Goal: Connect with others: Connect with others

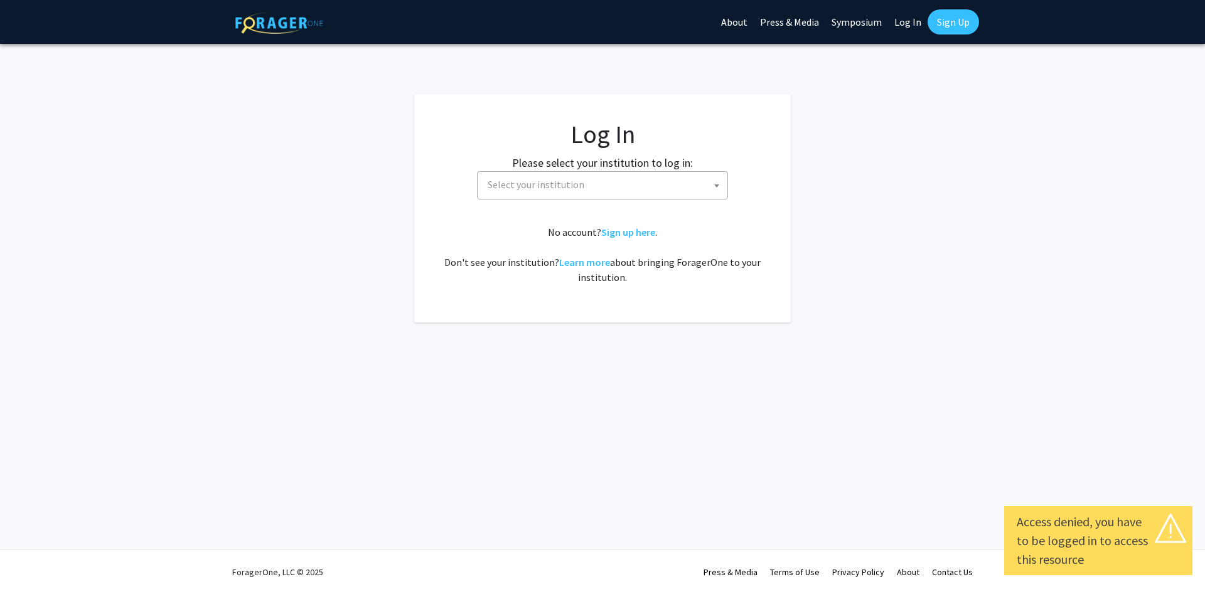
select select
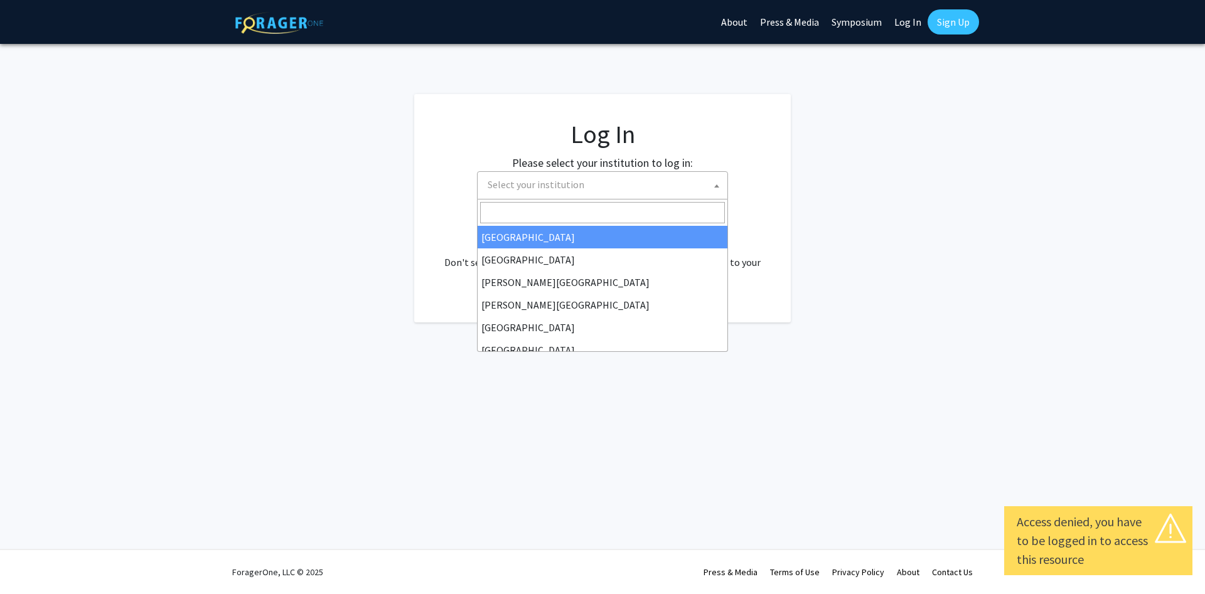
click at [630, 182] on span "Select your institution" at bounding box center [605, 185] width 245 height 26
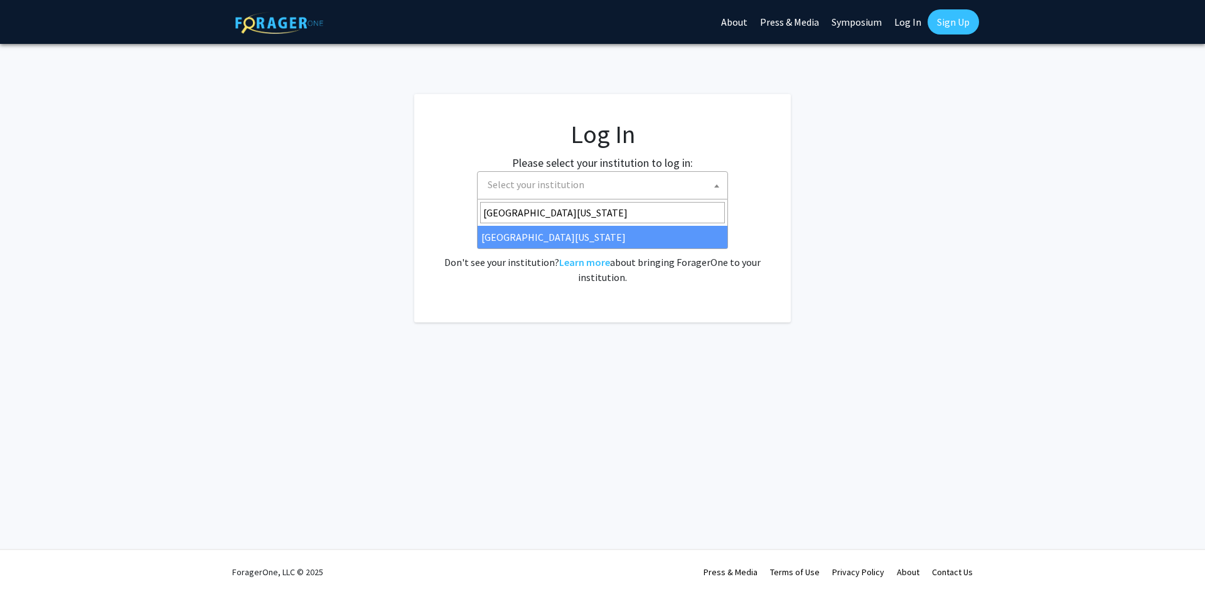
type input "university of maryland"
select select "31"
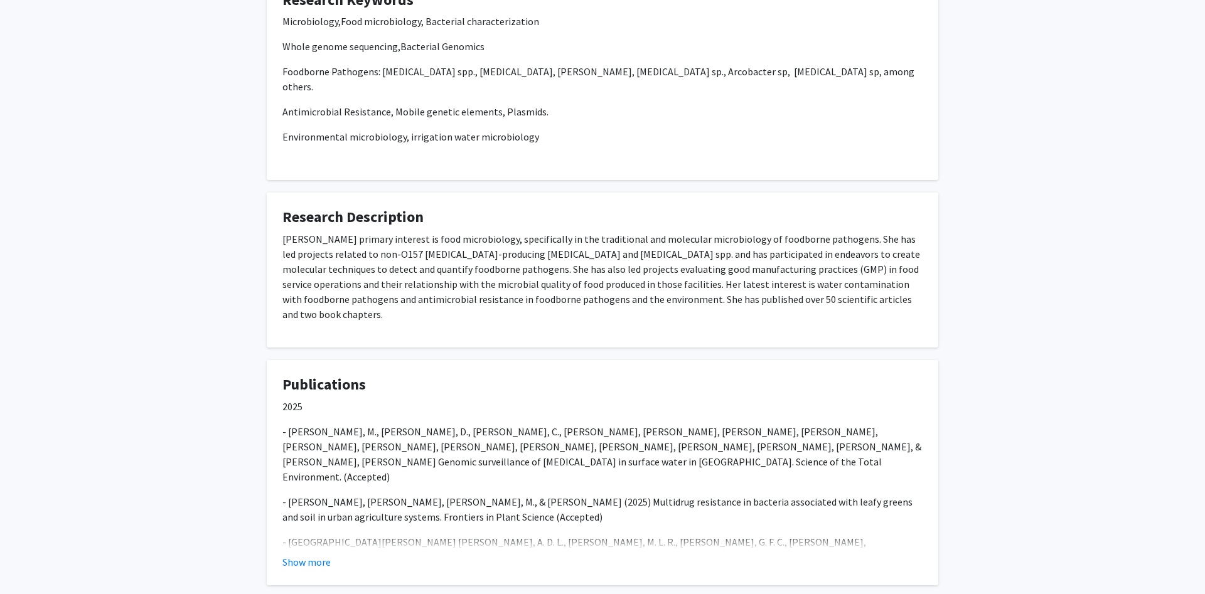
scroll to position [944, 0]
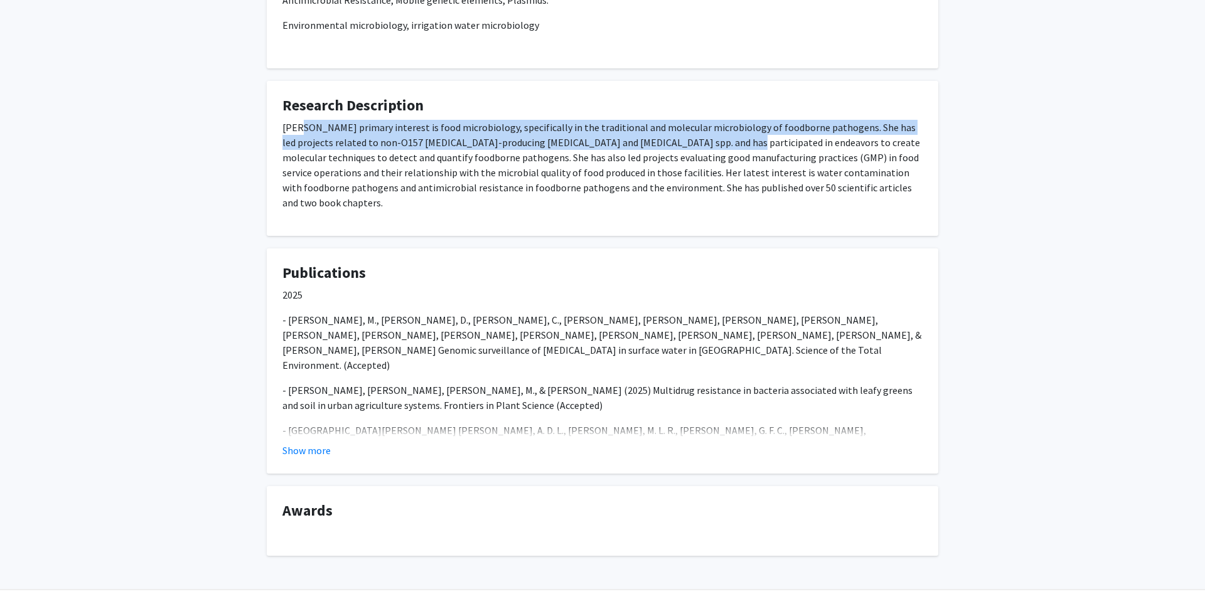
drag, startPoint x: 298, startPoint y: 107, endPoint x: 677, endPoint y: 121, distance: 379.4
click at [677, 121] on p "Dr. Toro's primary interest is food microbiology, specifically in the tradition…" at bounding box center [602, 165] width 640 height 90
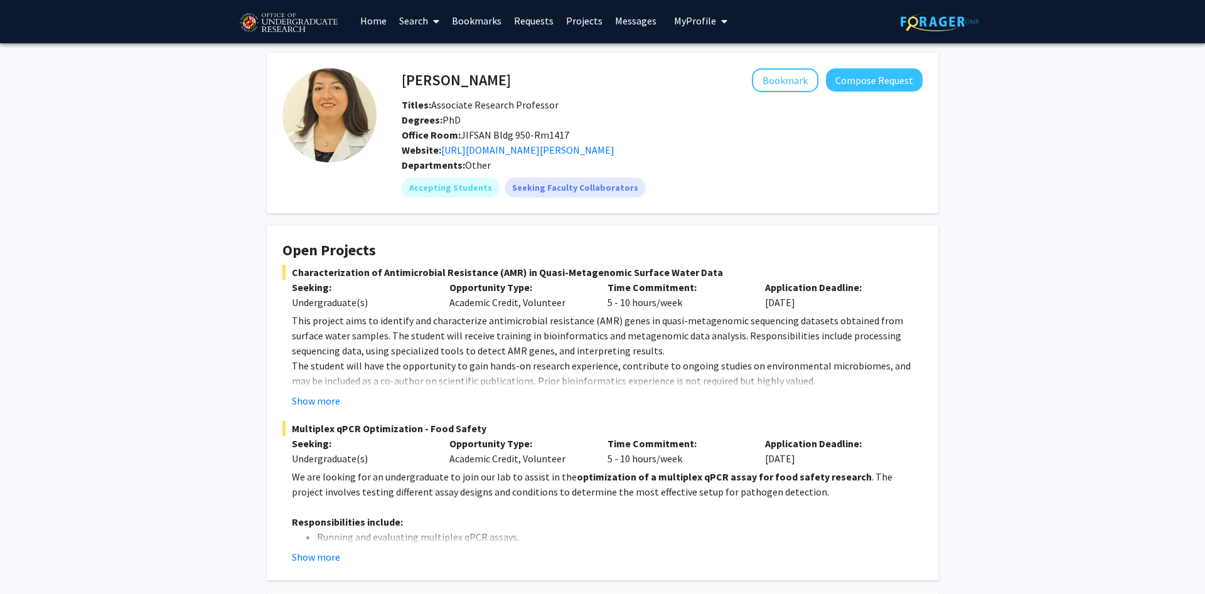
scroll to position [0, 0]
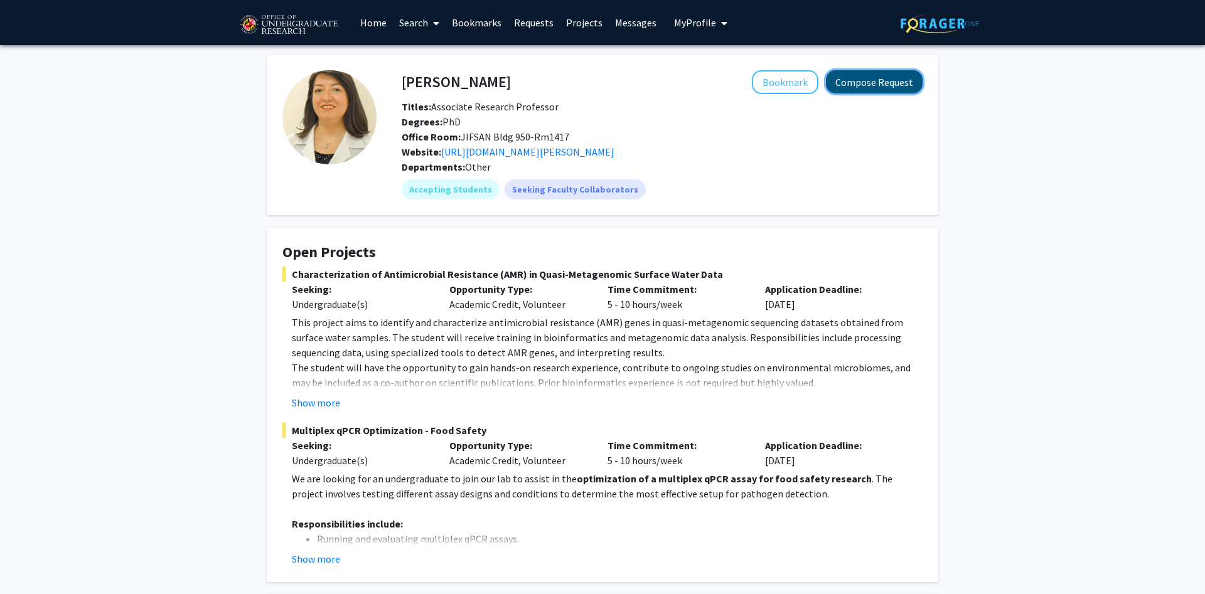
click at [870, 71] on button "Compose Request" at bounding box center [874, 81] width 97 height 23
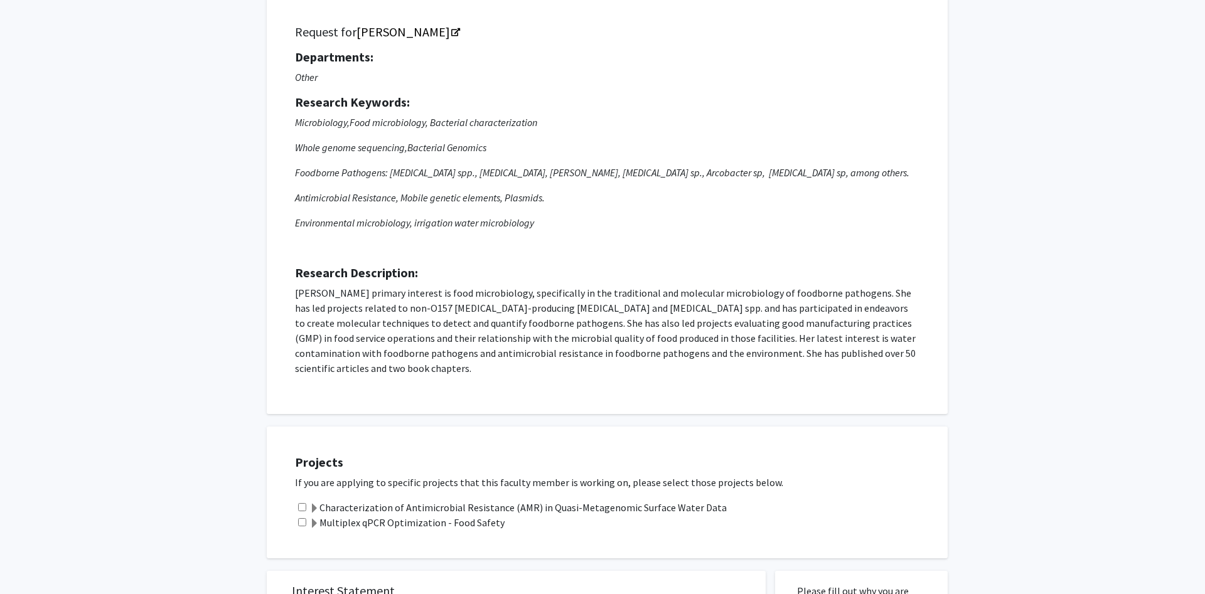
scroll to position [192, 0]
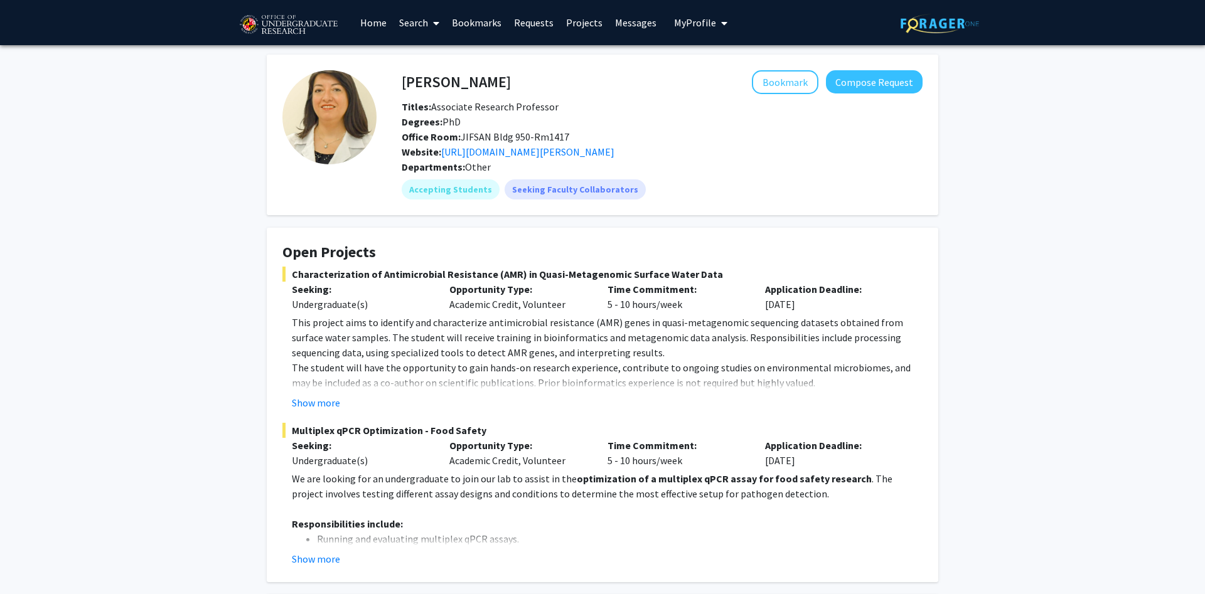
click at [645, 373] on p "The student will have the opportunity to gain hands-on research experience, con…" at bounding box center [607, 375] width 631 height 30
click at [372, 17] on link "Home" at bounding box center [373, 23] width 39 height 44
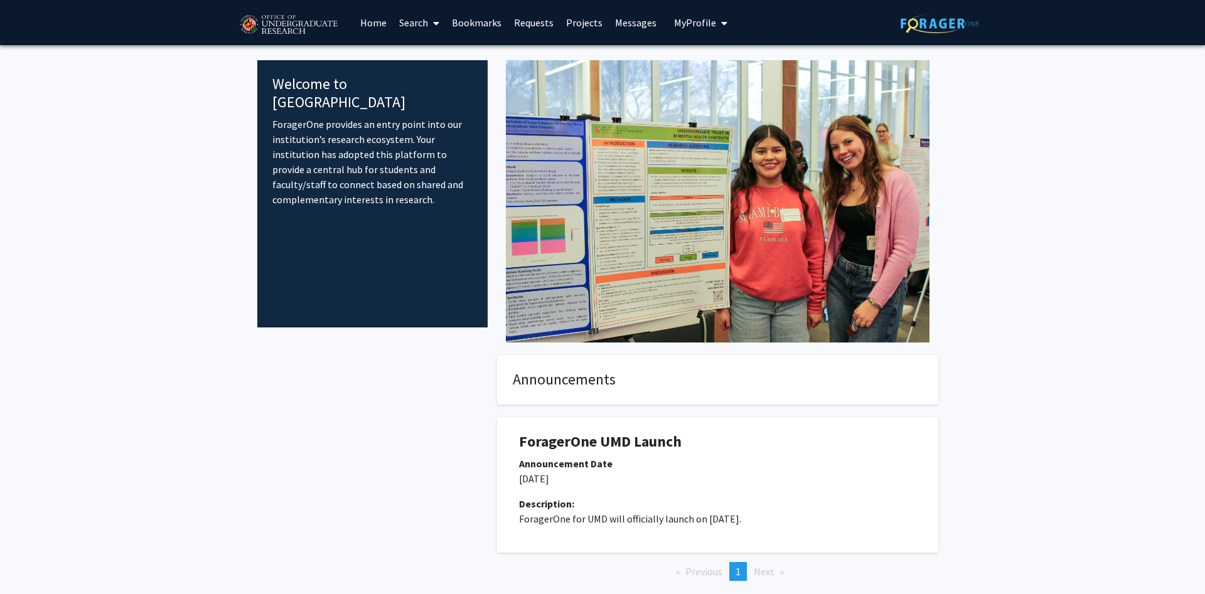
click at [431, 18] on span at bounding box center [433, 23] width 11 height 44
click at [452, 56] on span "Faculty/Staff" at bounding box center [439, 57] width 92 height 25
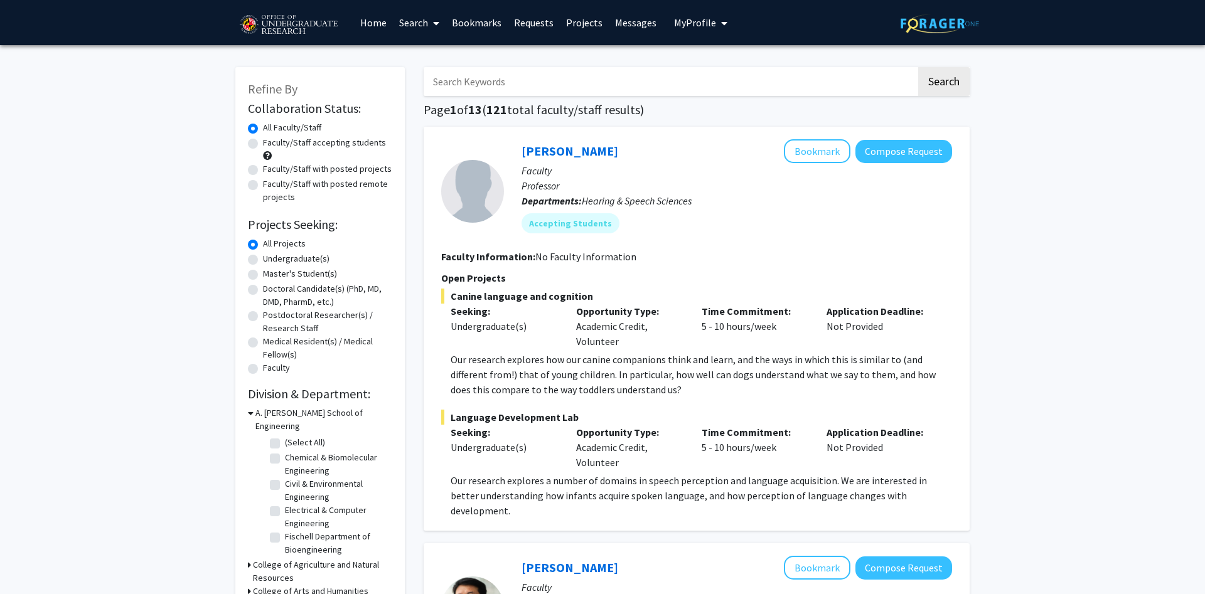
click at [462, 86] on input "Search Keywords" at bounding box center [670, 81] width 493 height 29
type input "bioinformatics"
click at [918, 67] on button "Search" at bounding box center [943, 81] width 51 height 29
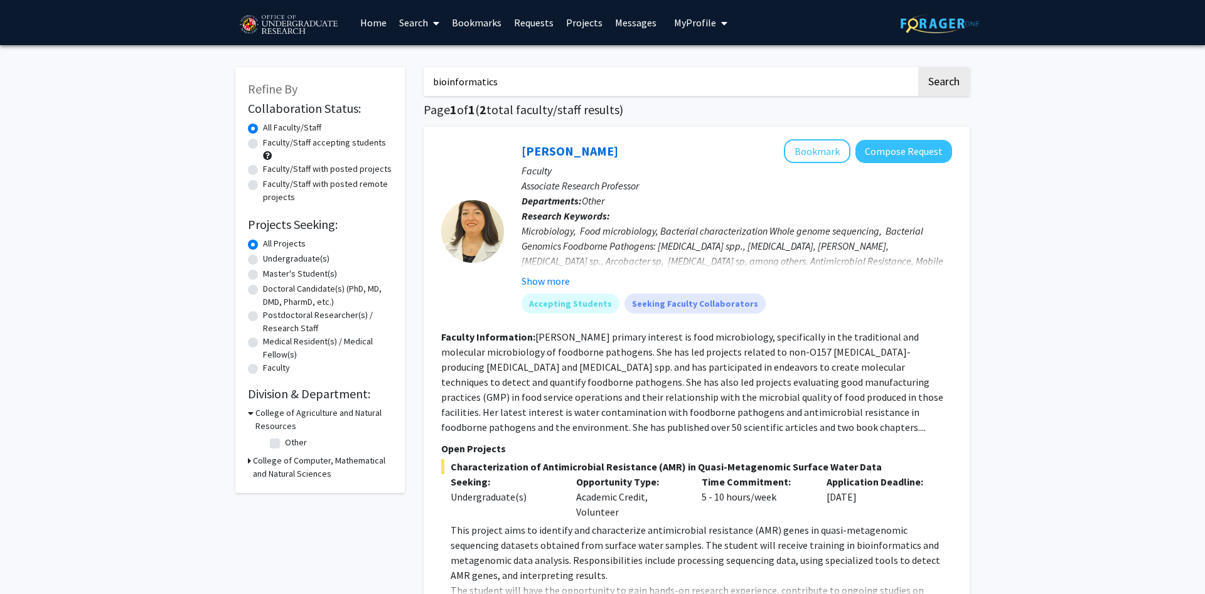
click at [263, 261] on label "Undergraduate(s)" at bounding box center [296, 258] width 67 height 13
click at [263, 260] on input "Undergraduate(s)" at bounding box center [267, 256] width 8 height 8
radio input "true"
click at [263, 167] on label "Faculty/Staff with posted projects" at bounding box center [327, 169] width 129 height 13
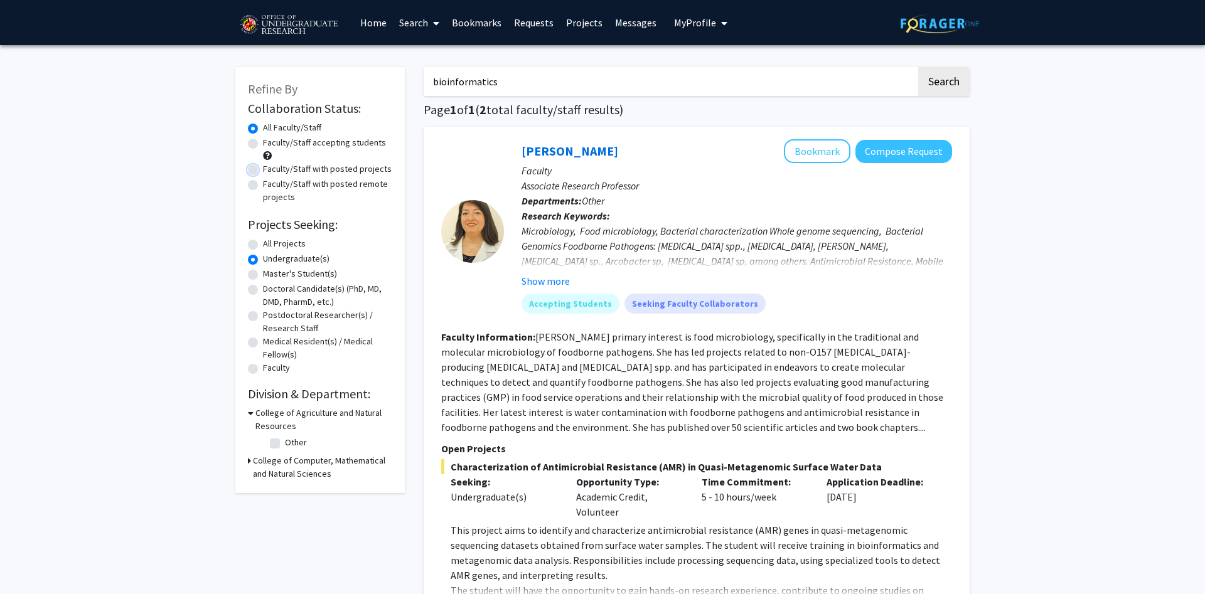
click at [263, 167] on input "Faculty/Staff with posted projects" at bounding box center [267, 167] width 8 height 8
radio input "true"
click at [263, 148] on label "Faculty/Staff accepting students" at bounding box center [324, 142] width 123 height 13
click at [263, 144] on input "Faculty/Staff accepting students" at bounding box center [267, 140] width 8 height 8
radio input "true"
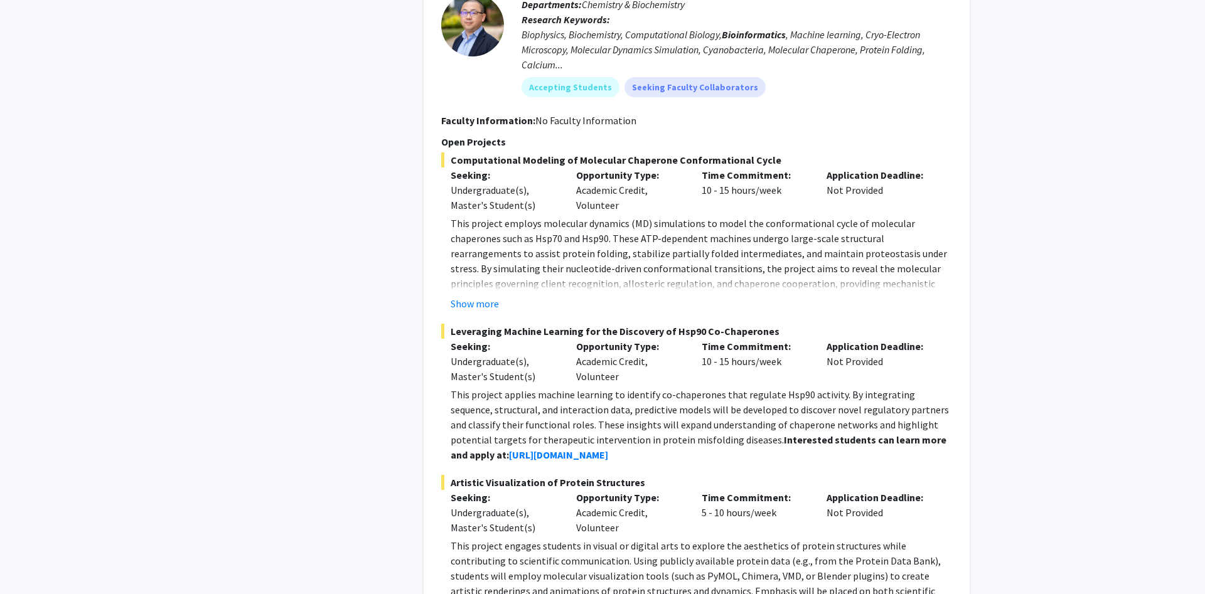
scroll to position [1011, 0]
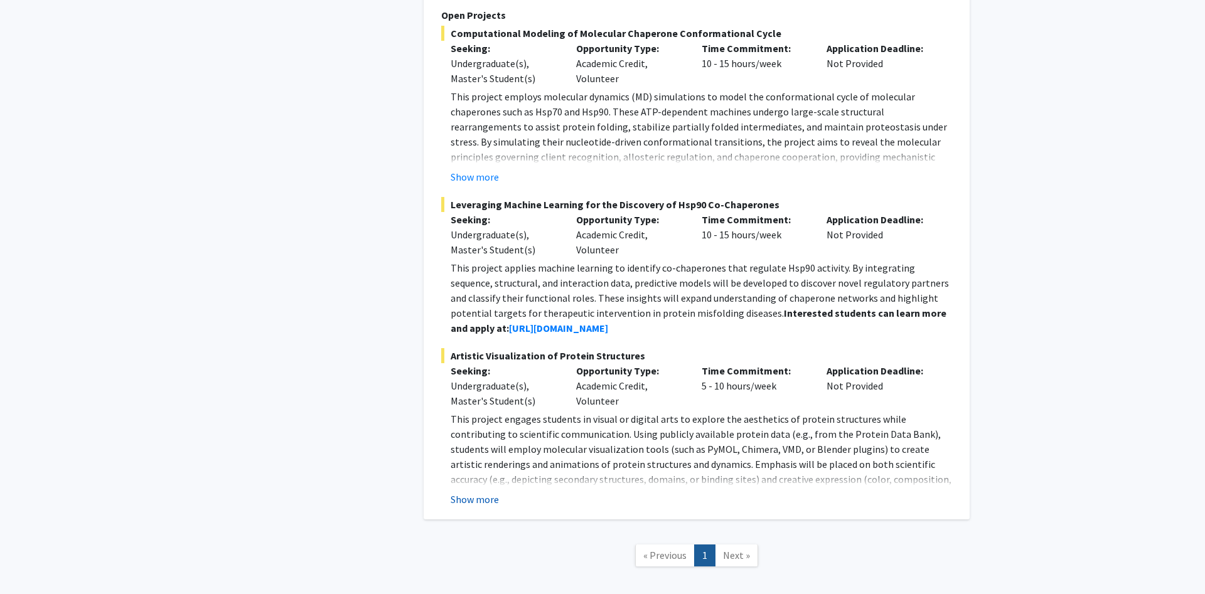
click at [488, 503] on button "Show more" at bounding box center [475, 499] width 48 height 15
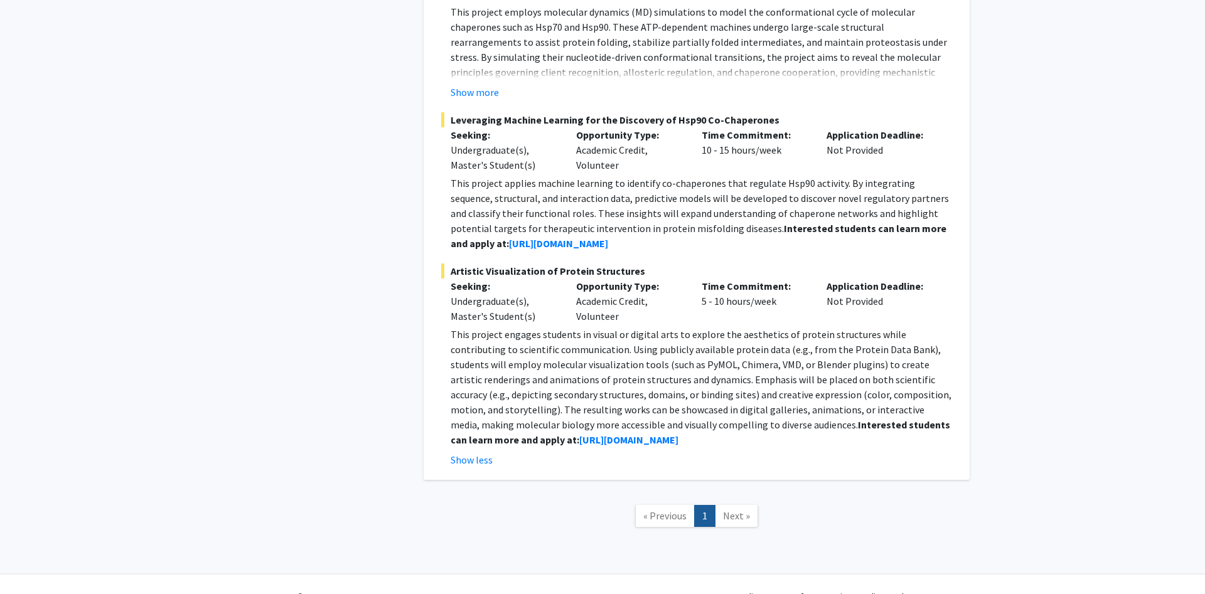
scroll to position [1120, 0]
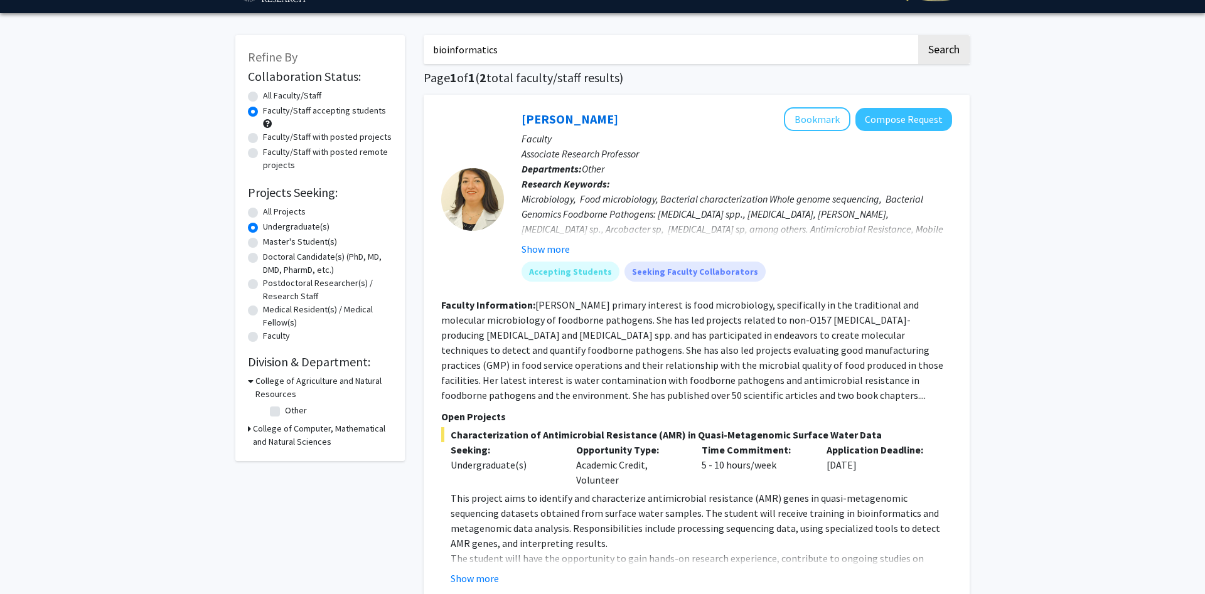
scroll to position [0, 0]
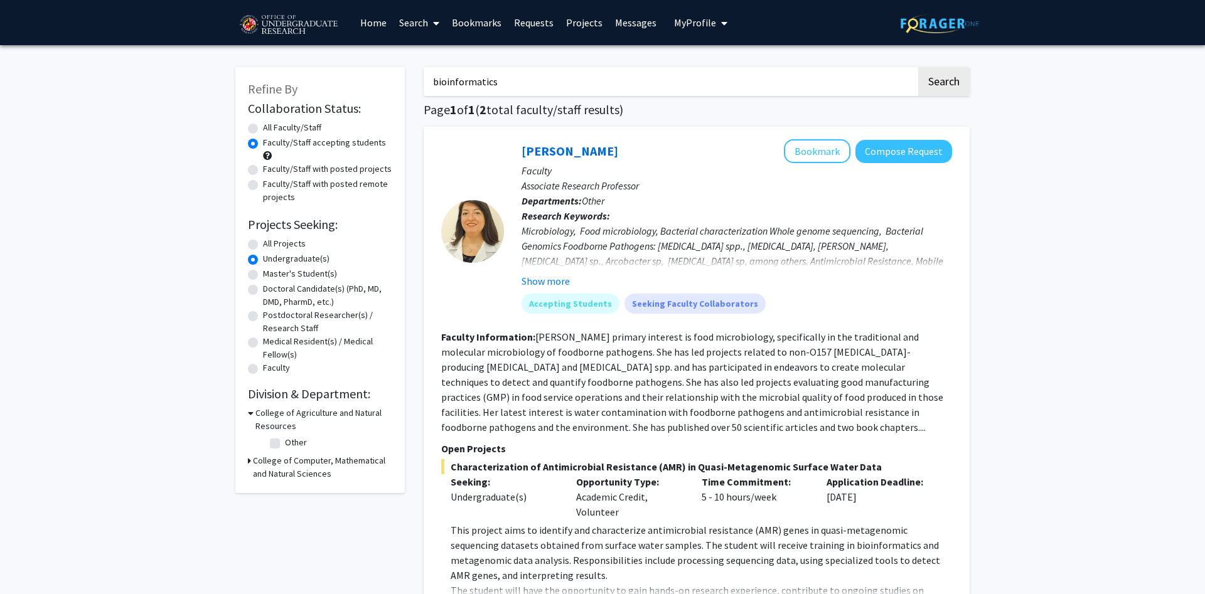
click at [544, 81] on input "bioinformatics" at bounding box center [670, 81] width 493 height 29
click at [918, 67] on button "Search" at bounding box center [943, 81] width 51 height 29
radio input "true"
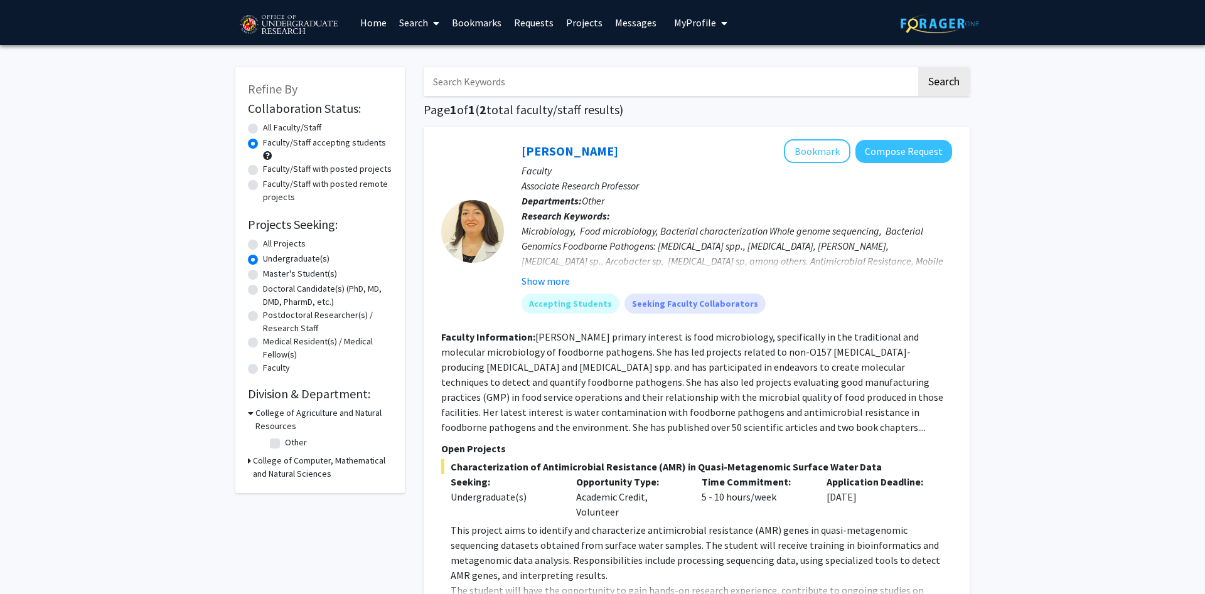
radio input "true"
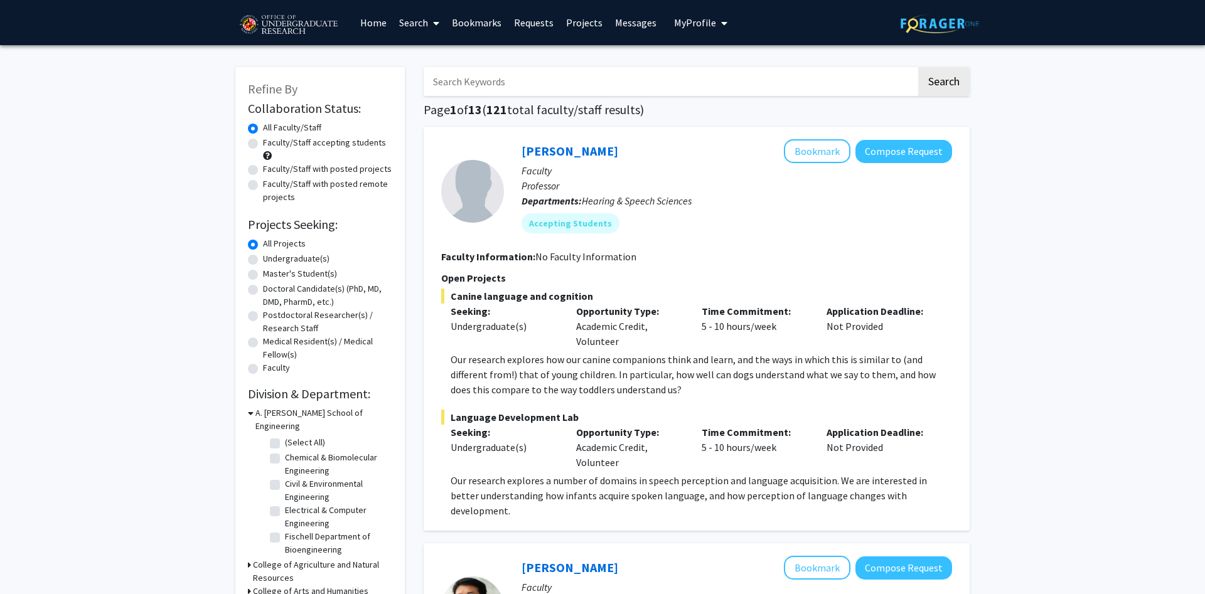
drag, startPoint x: 499, startPoint y: 105, endPoint x: 544, endPoint y: 105, distance: 44.6
click at [544, 105] on h1 "Page 1 of 13 ( 121 total faculty/staff results)" at bounding box center [697, 109] width 546 height 15
click at [551, 107] on h1 "Page 1 of 13 ( 121 total faculty/staff results)" at bounding box center [697, 109] width 546 height 15
click at [611, 85] on input "Search Keywords" at bounding box center [670, 81] width 493 height 29
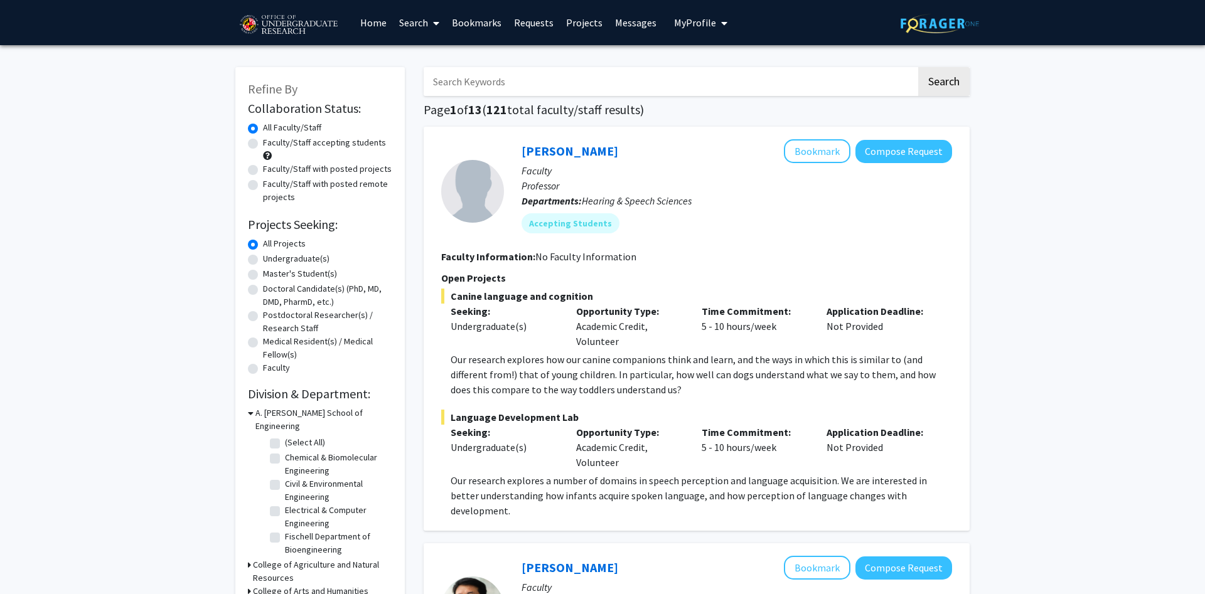
type input "u"
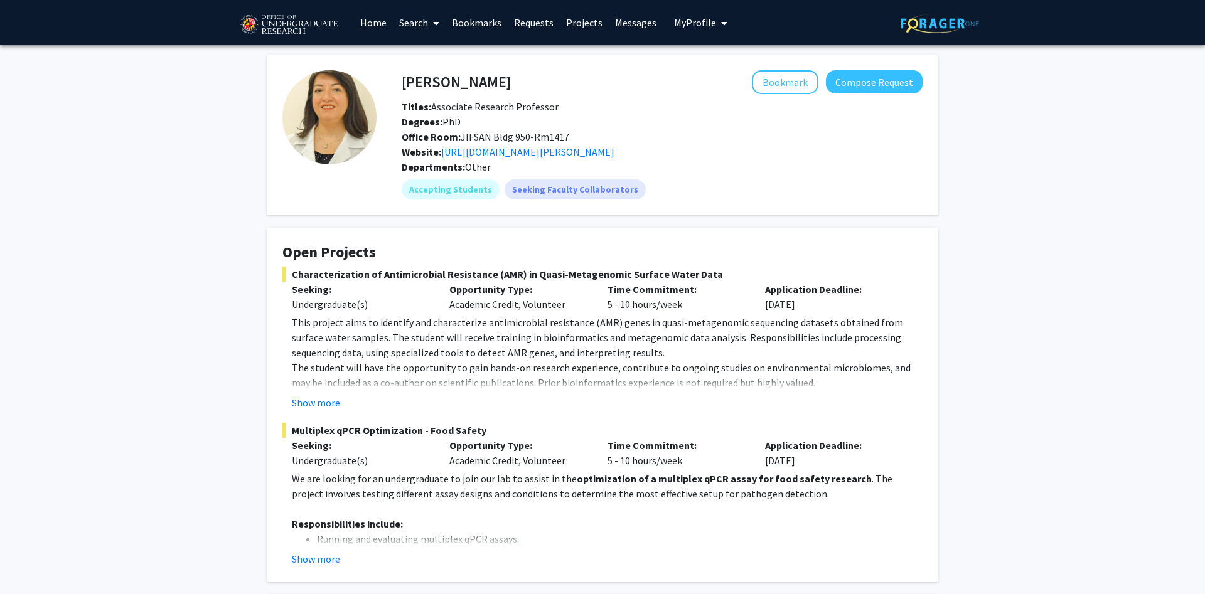
click at [867, 86] on button "Compose Request" at bounding box center [874, 81] width 97 height 23
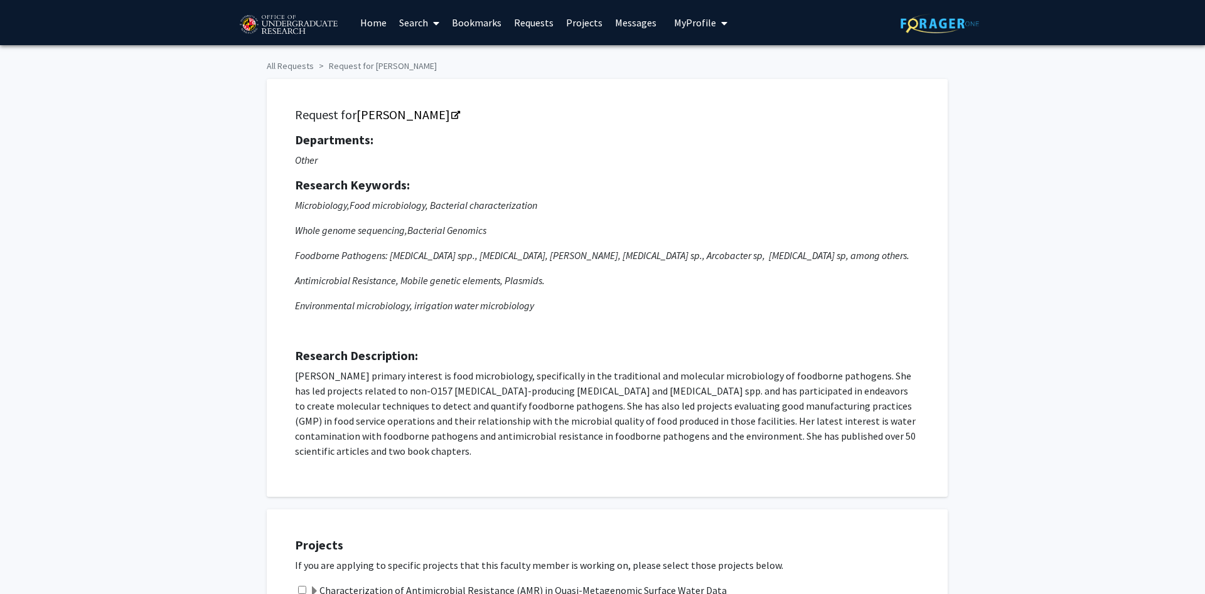
click at [689, 438] on p "Dr. Toro's primary interest is food microbiology, specifically in the tradition…" at bounding box center [607, 413] width 625 height 90
click at [695, 399] on p "Dr. Toro's primary interest is food microbiology, specifically in the tradition…" at bounding box center [607, 413] width 625 height 90
click at [465, 304] on p "Environmental microbiology, irrigation water microbiology" at bounding box center [607, 305] width 625 height 15
click at [421, 245] on icon "Microbiology, Food microbiology, Bacterial characterization Whole genome sequen…" at bounding box center [607, 255] width 625 height 115
click at [429, 279] on p "Antimicrobial Resistance, Mobile genetic elements, Plasmids." at bounding box center [607, 280] width 625 height 15
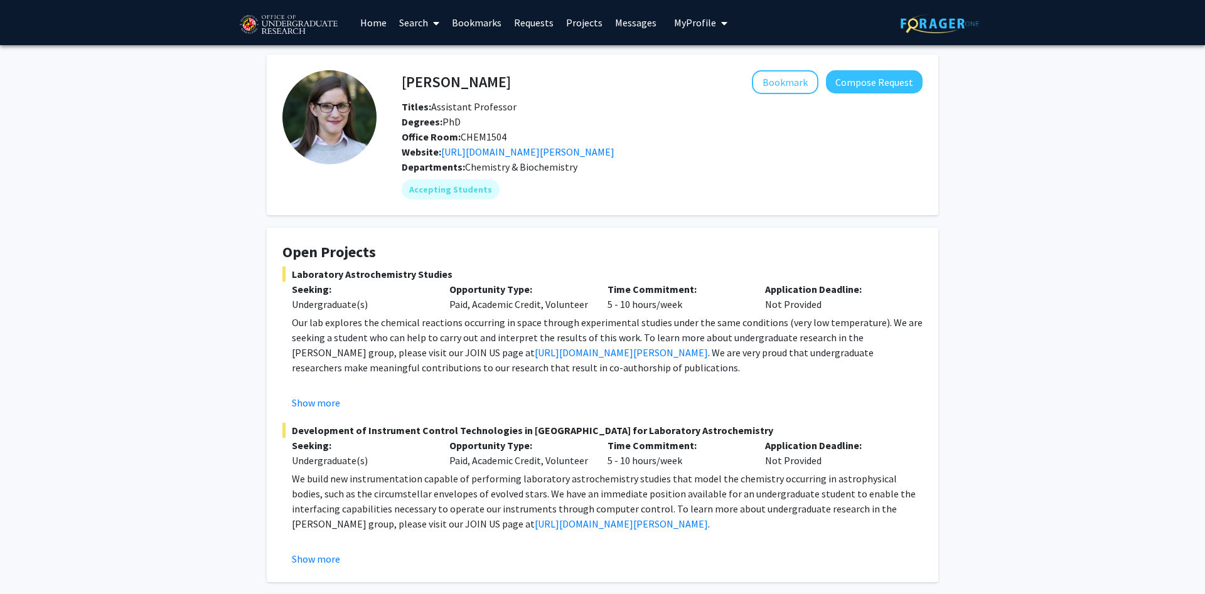
click at [635, 323] on p "Our lab explores the chemical reactions occurring in space through experimental…" at bounding box center [607, 345] width 631 height 60
click at [911, 76] on button "Compose Request" at bounding box center [874, 81] width 97 height 23
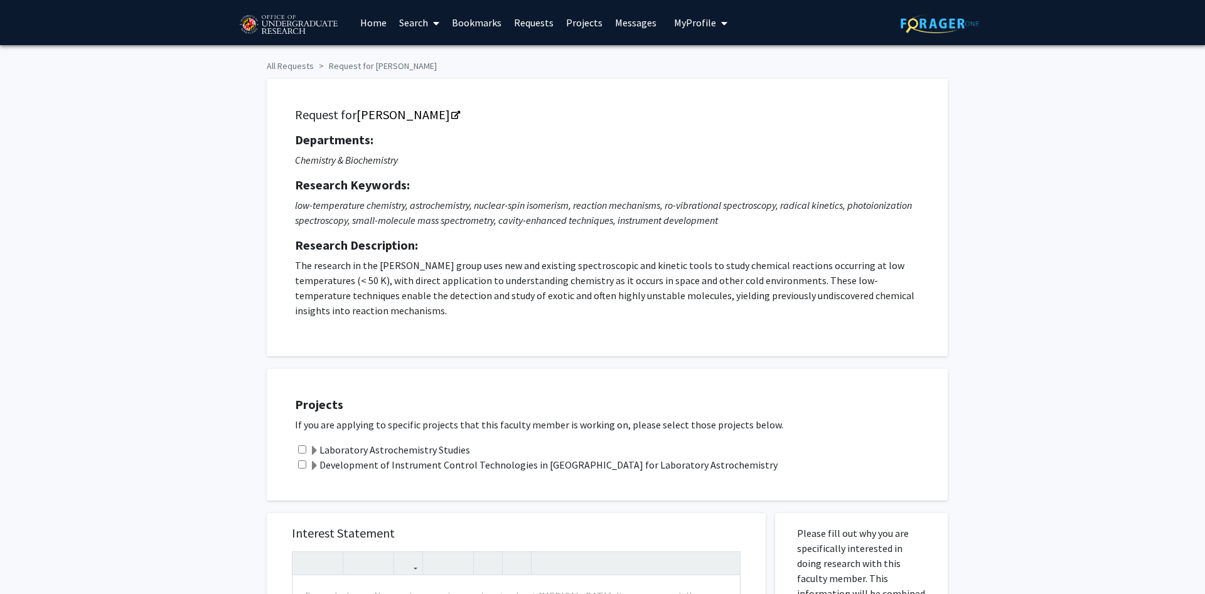
click at [970, 296] on div "All Requests Request for Leah Dodson Request for Leah Dodson Departments: Chemi…" at bounding box center [602, 570] width 1205 height 1051
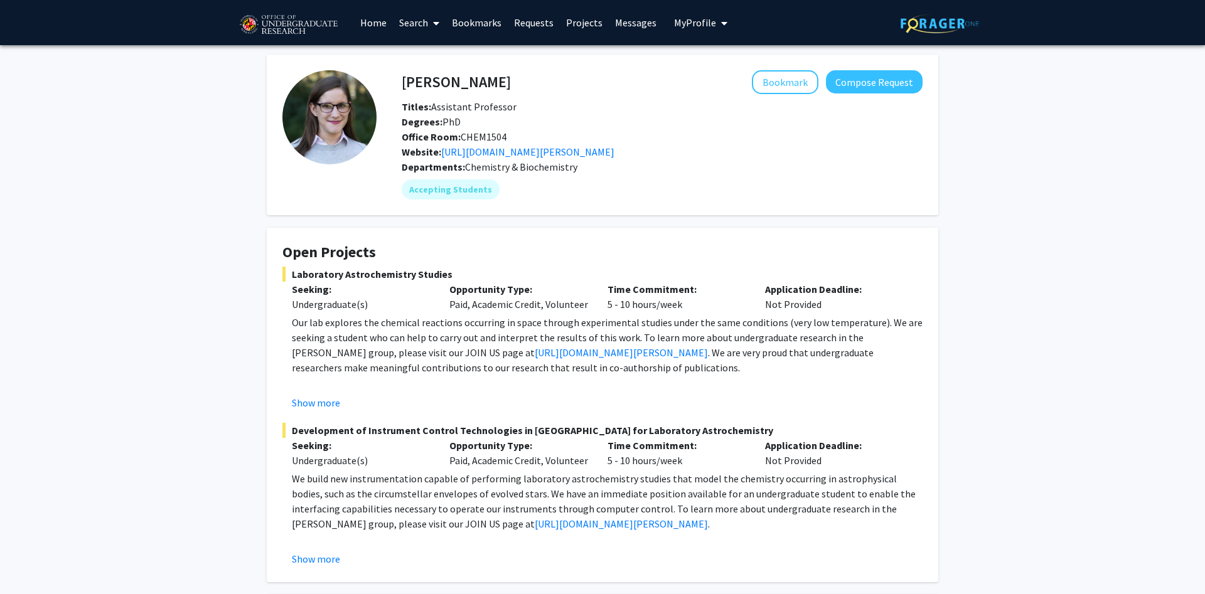
click at [877, 102] on div "Titles: Assistant Professor" at bounding box center [662, 106] width 540 height 15
click at [876, 94] on fg-compose-button "Compose Request" at bounding box center [872, 82] width 102 height 24
click at [882, 82] on button "Compose Request" at bounding box center [874, 81] width 97 height 23
click at [947, 283] on div "Leah Dodson Bookmark Compose Request Titles: Assistant Professor Degrees: PhD O…" at bounding box center [602, 441] width 690 height 772
click at [976, 304] on div "Leah Dodson Bookmark Compose Request Titles: Assistant Professor Degrees: PhD O…" at bounding box center [602, 456] width 1205 height 822
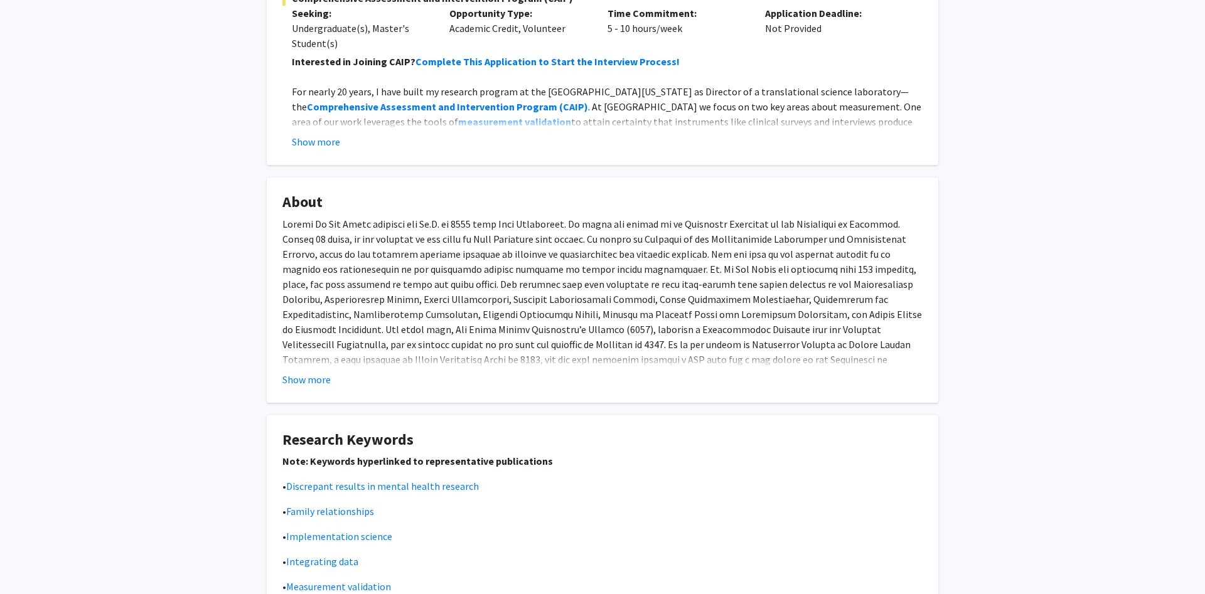
scroll to position [192, 0]
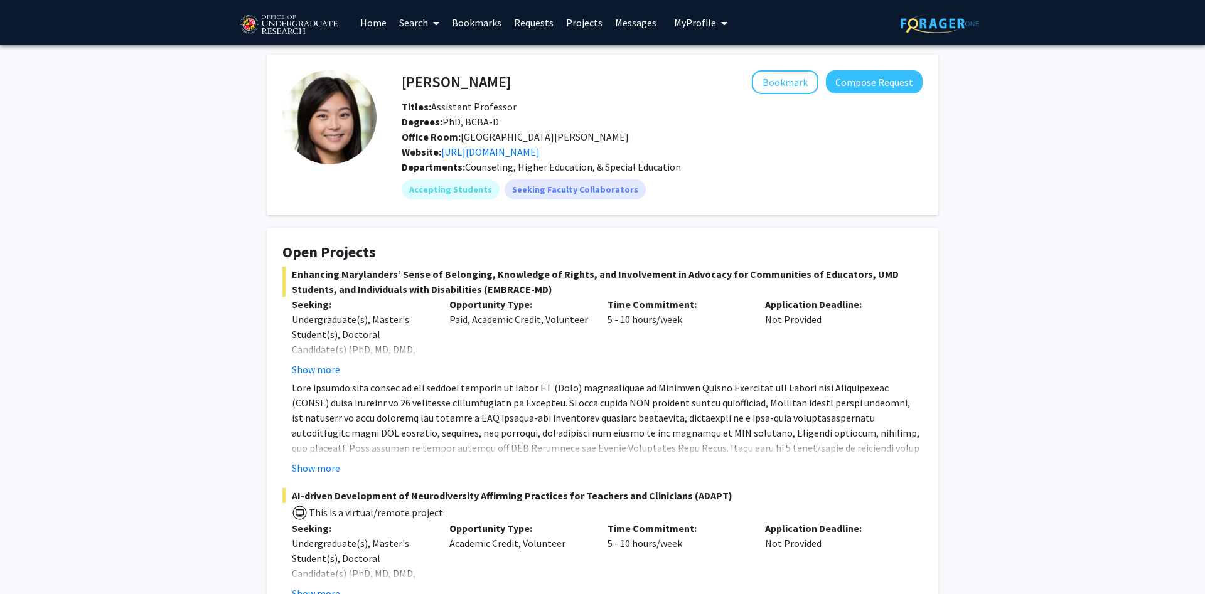
click at [457, 297] on span "Enhancing Marylanders’ Sense of Belonging, Knowledge of Rights, and Involvement…" at bounding box center [602, 282] width 640 height 30
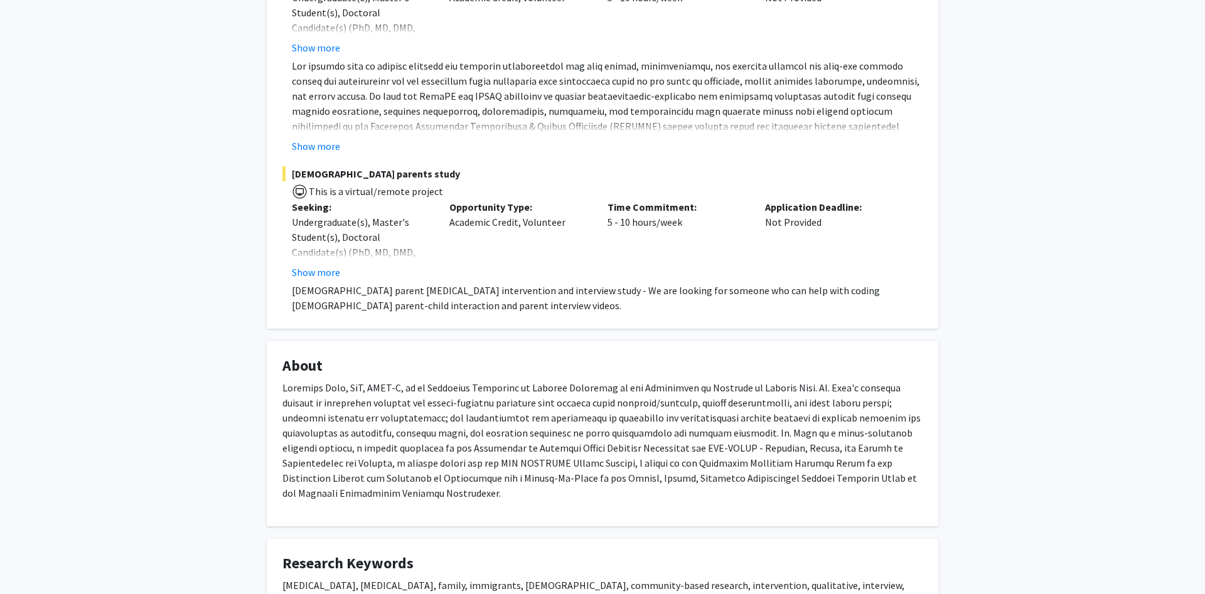
scroll to position [290, 0]
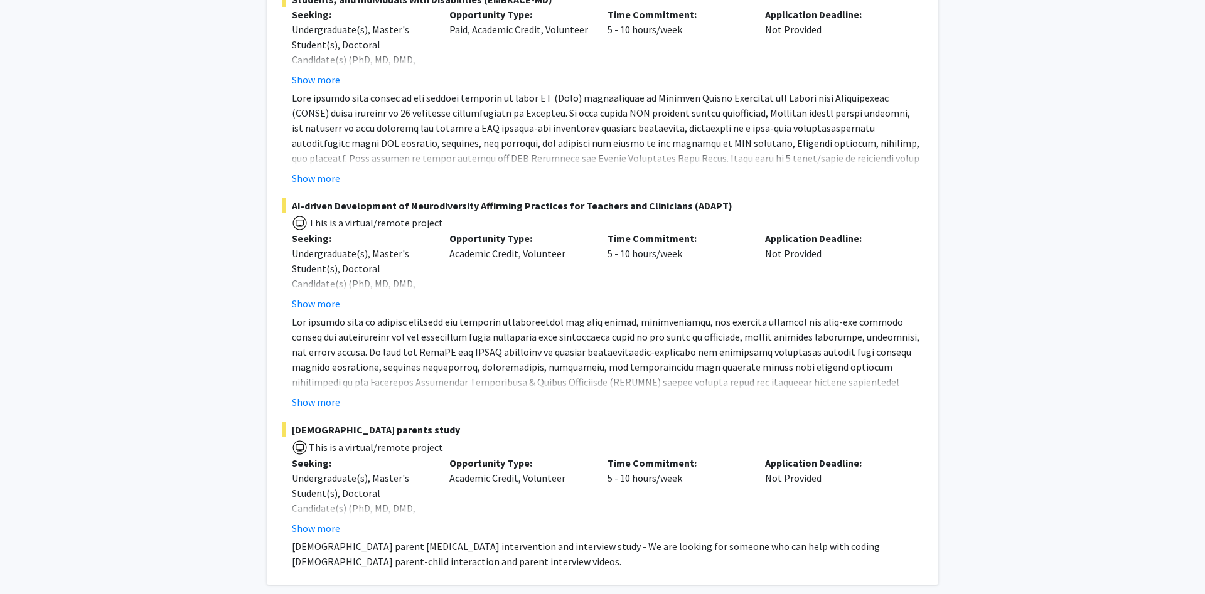
click at [450, 284] on div "Opportunity Type: Academic Credit, Volunteer" at bounding box center [519, 271] width 158 height 80
